Goal: Transaction & Acquisition: Purchase product/service

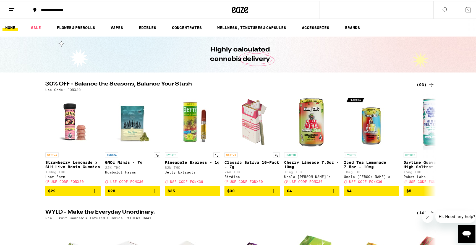
click at [421, 82] on div "(93)" at bounding box center [425, 83] width 18 height 7
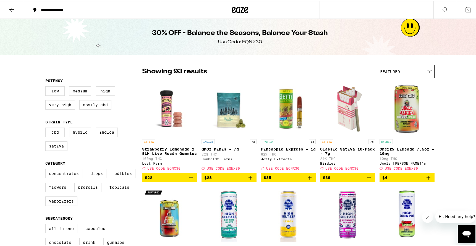
click at [64, 177] on label "Concentrates" at bounding box center [63, 171] width 37 height 9
click at [47, 169] on input "Concentrates" at bounding box center [46, 168] width 0 height 0
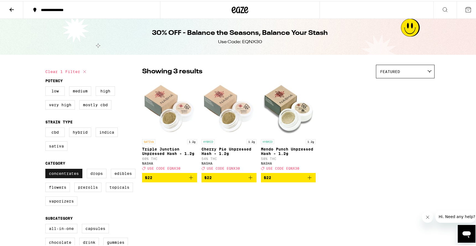
click at [64, 177] on label "Concentrates" at bounding box center [63, 171] width 37 height 9
click at [47, 169] on input "Concentrates" at bounding box center [46, 168] width 0 height 0
checkbox input "false"
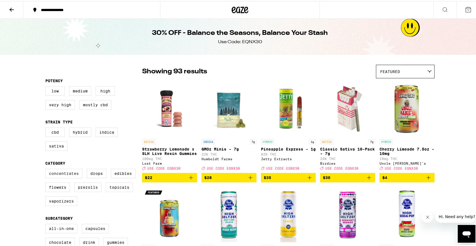
scroll to position [88, 0]
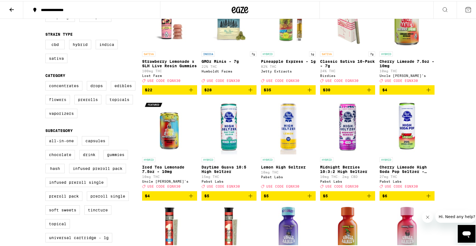
click at [56, 100] on label "Flowers" at bounding box center [57, 98] width 25 height 9
click at [47, 81] on input "Flowers" at bounding box center [46, 81] width 0 height 0
checkbox input "true"
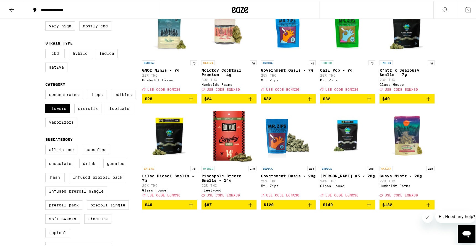
scroll to position [107, 0]
